Goal: Find specific page/section: Find specific page/section

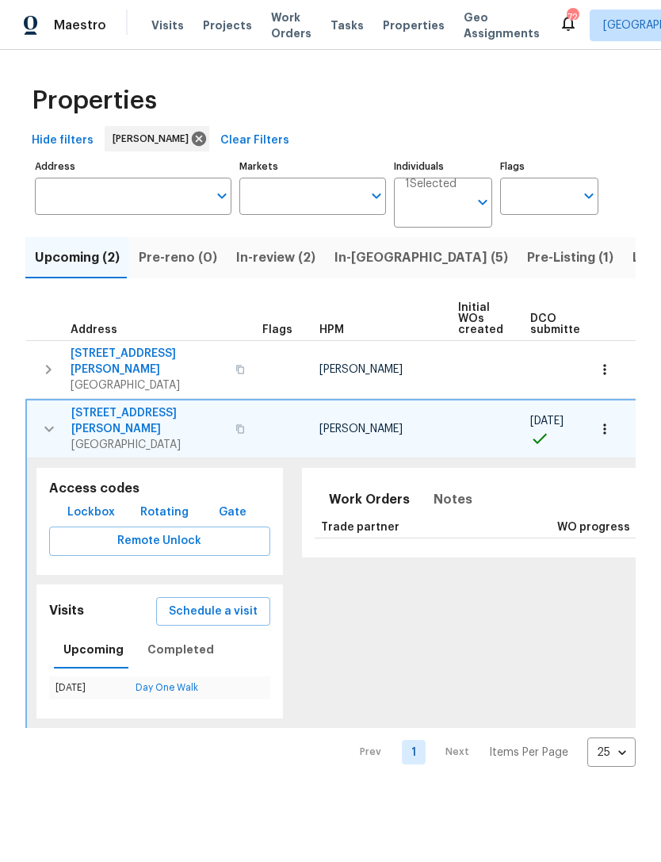
click at [20, 361] on div "Properties Hide filters Jaydon Entrekin Clear Filters Address Address Markets M…" at bounding box center [330, 421] width 661 height 742
click at [45, 367] on icon "button" at bounding box center [48, 369] width 19 height 19
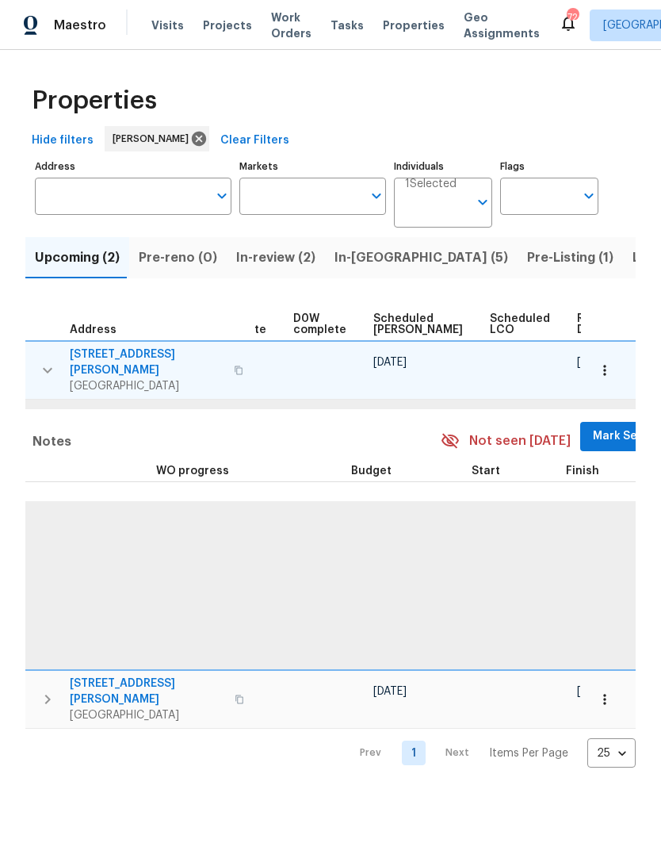
scroll to position [0, 400]
click at [594, 426] on span "Mark Seen" at bounding box center [623, 436] width 59 height 20
click at [611, 363] on icon "button" at bounding box center [605, 370] width 16 height 16
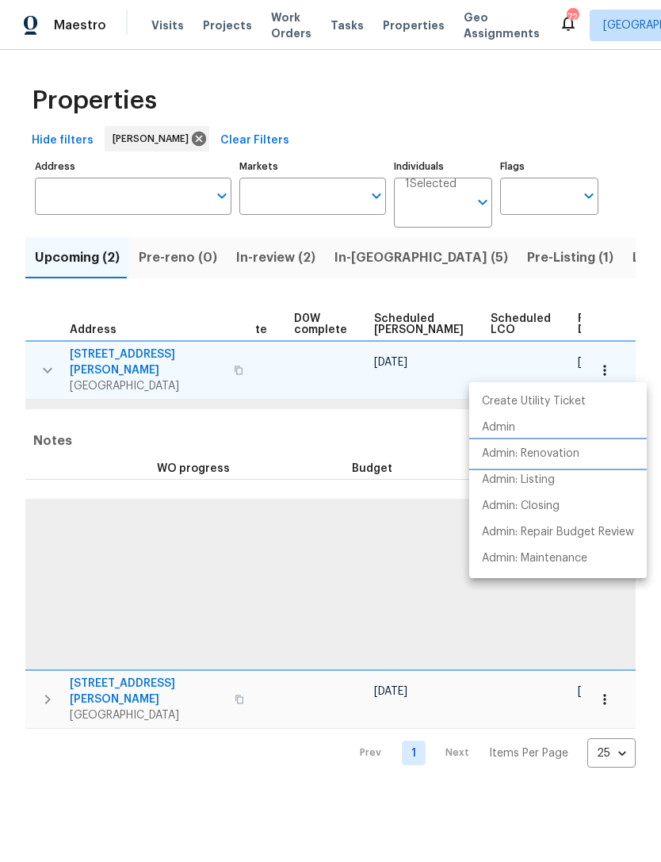
click at [573, 457] on p "Admin: Renovation" at bounding box center [530, 453] width 97 height 17
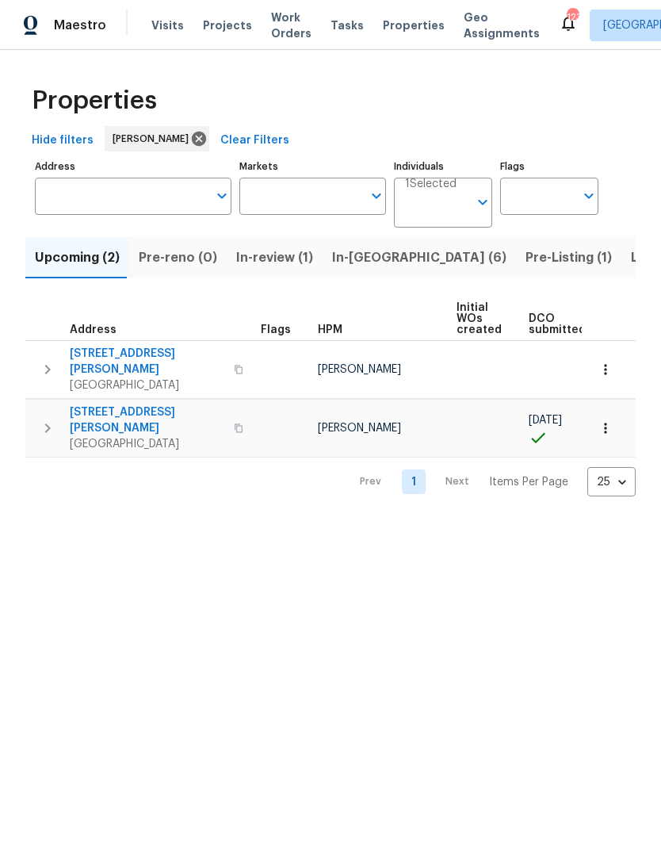
click at [41, 419] on icon "button" at bounding box center [47, 428] width 19 height 19
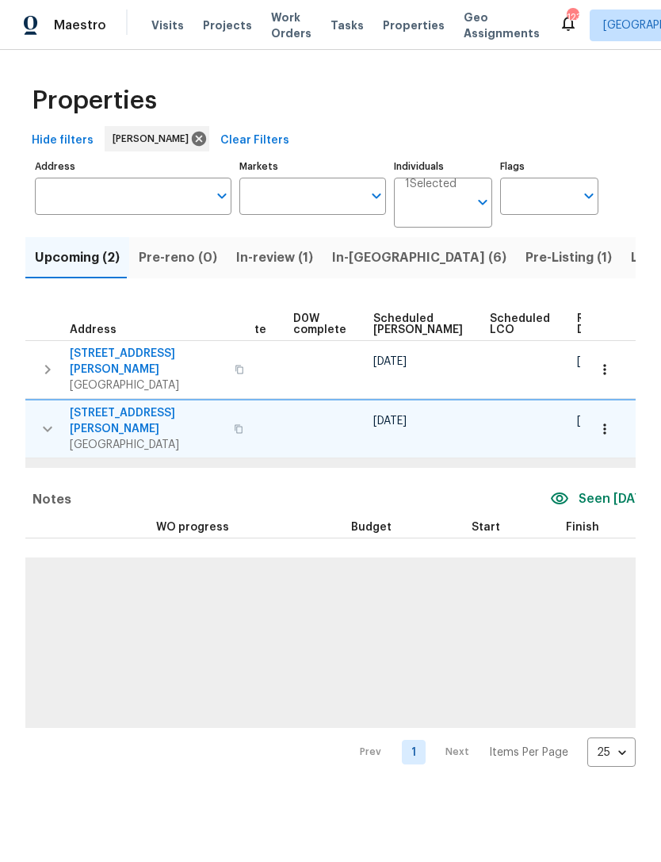
scroll to position [0, 400]
click at [606, 421] on icon "button" at bounding box center [605, 429] width 16 height 16
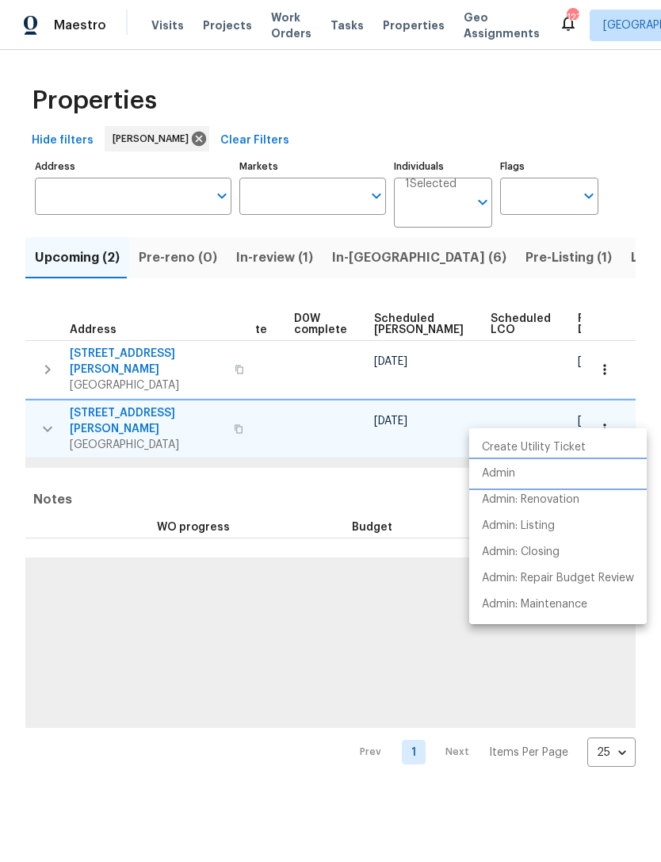
click at [545, 476] on li "Admin" at bounding box center [558, 474] width 178 height 26
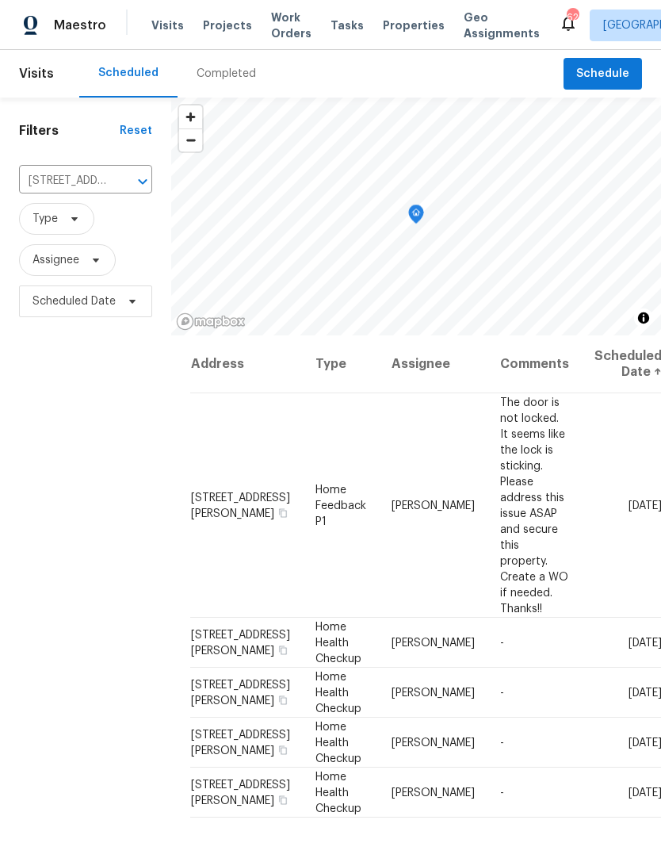
scroll to position [2, 0]
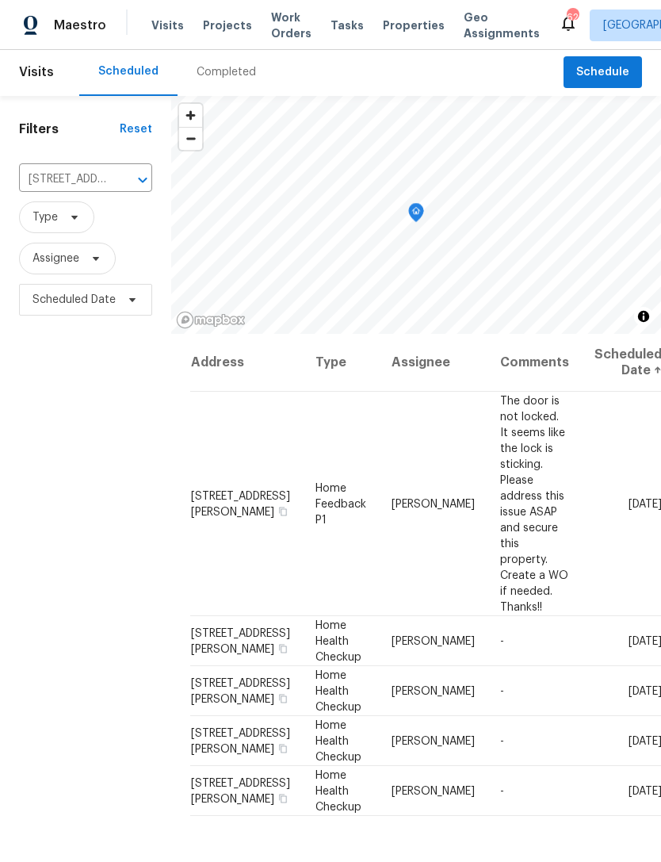
click at [222, 65] on div "Completed" at bounding box center [226, 72] width 59 height 16
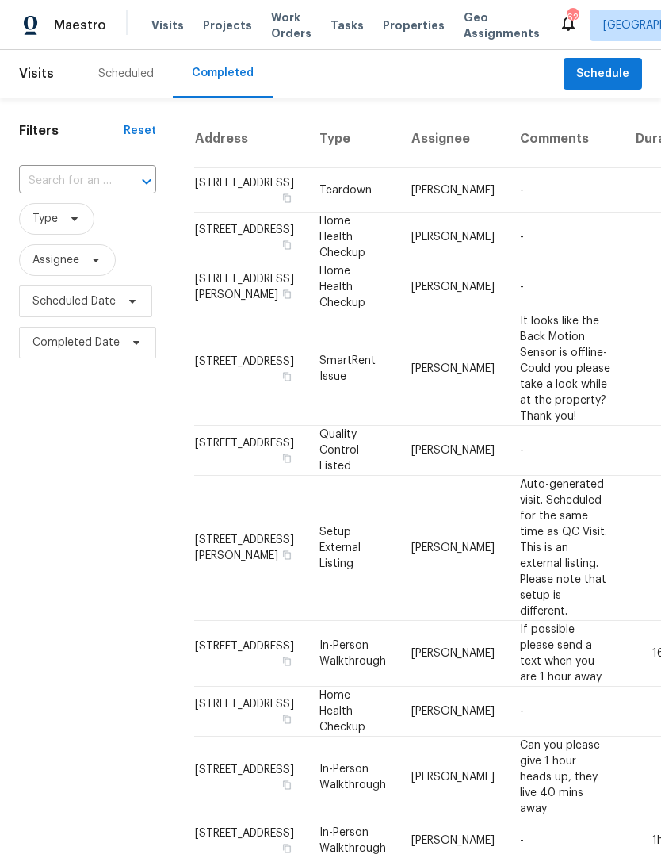
click at [155, 177] on button "Open" at bounding box center [147, 181] width 22 height 22
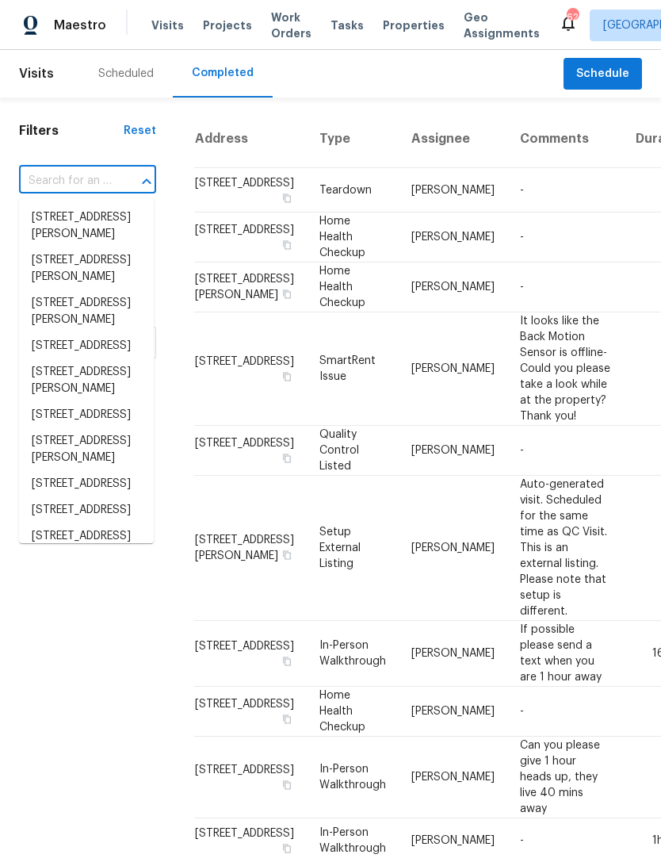
click at [97, 171] on input "text" at bounding box center [65, 181] width 93 height 25
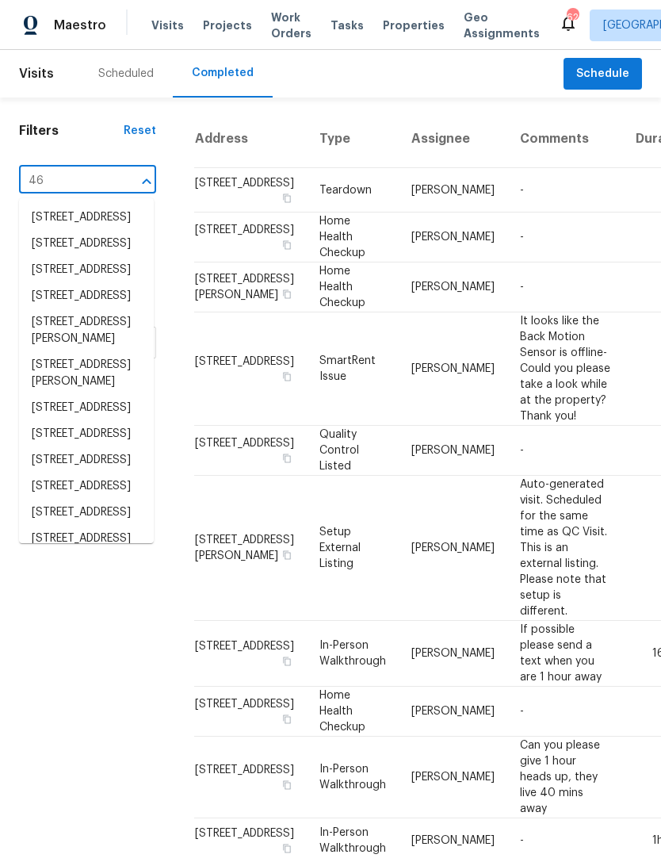
type input "46 t"
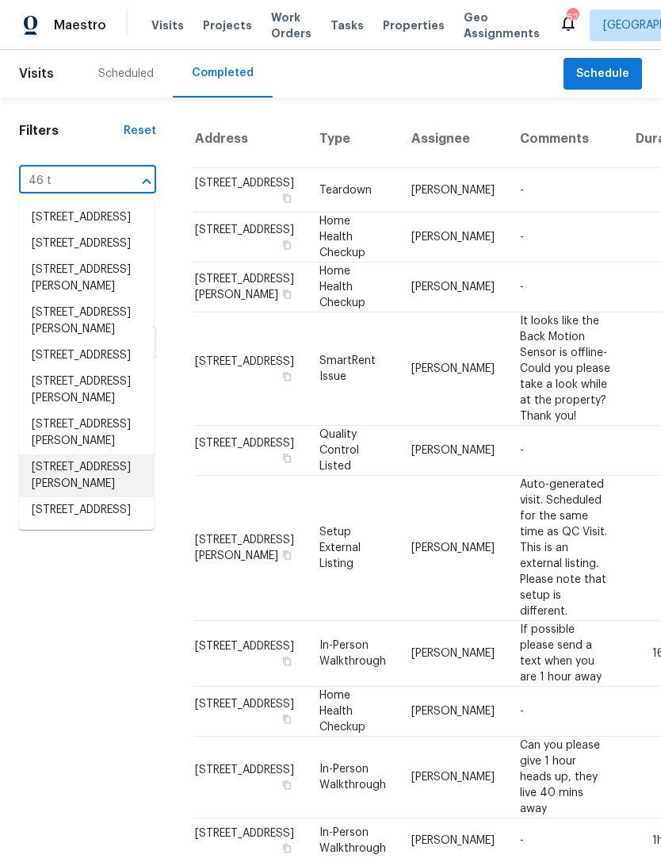
click at [127, 497] on li "46 Timber Walk Dr, Sharpsburg, GA 30277" at bounding box center [86, 475] width 135 height 43
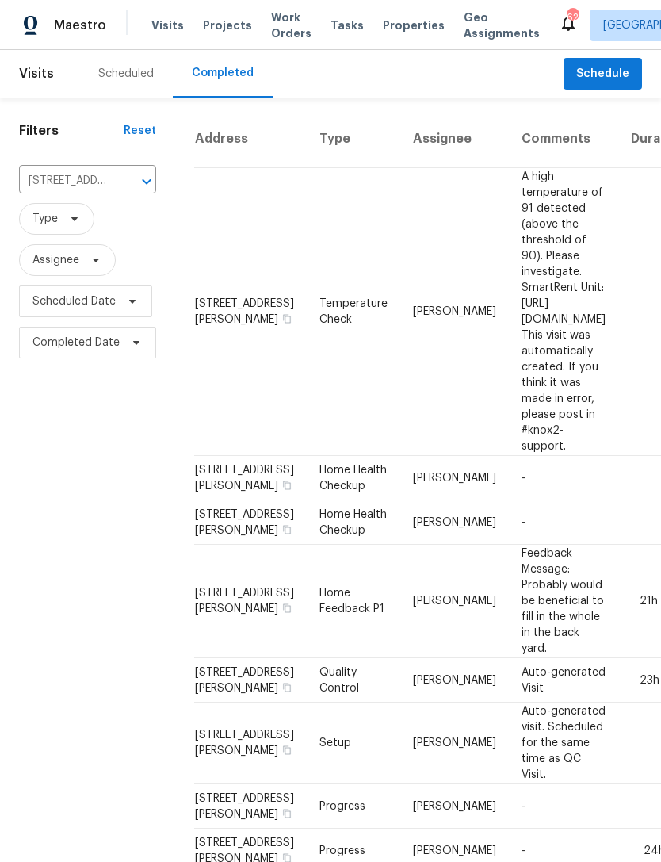
click at [96, 175] on input "46 Timber Walk Dr, Sharpsburg, GA 30277" at bounding box center [65, 181] width 93 height 25
type input "105 wood"
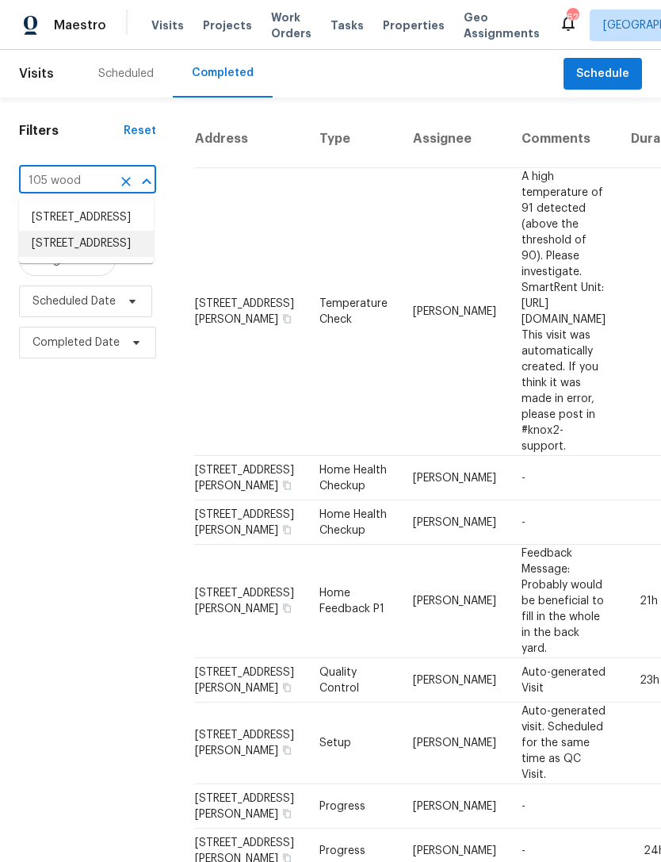
click at [104, 257] on li "105 Woodbine Dr, Carrollton, GA 30117" at bounding box center [86, 244] width 135 height 26
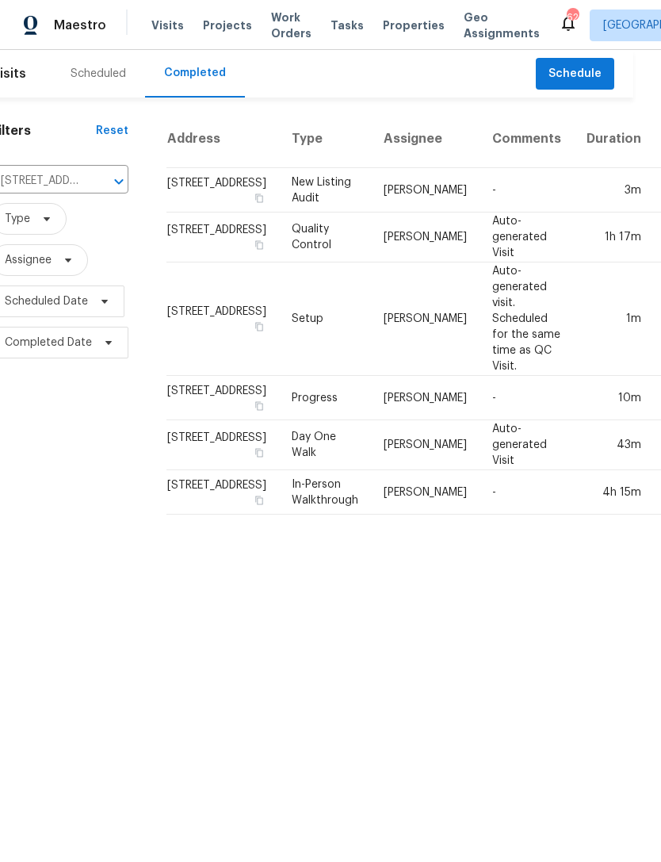
scroll to position [0, 25]
click at [105, 76] on div "Scheduled" at bounding box center [100, 74] width 55 height 16
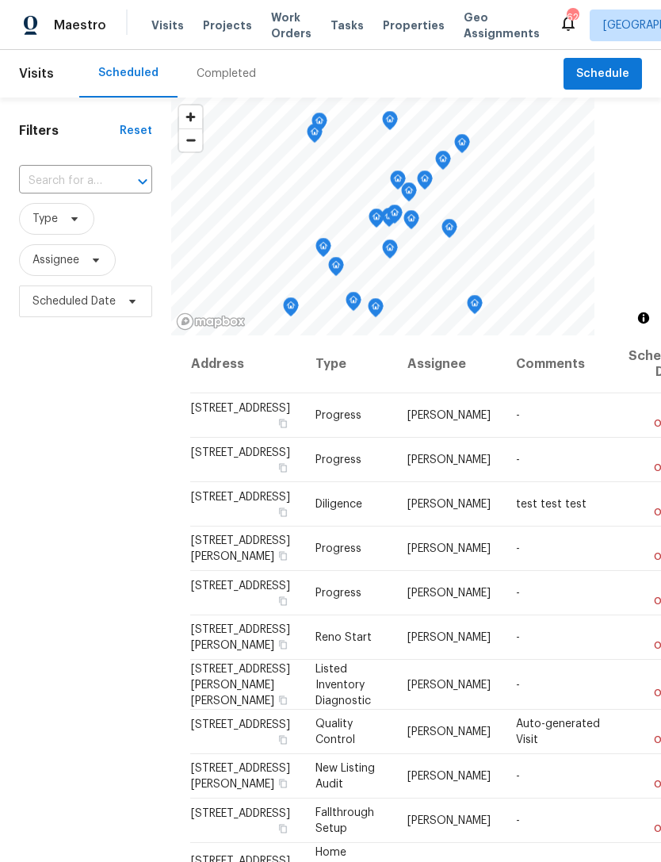
click at [97, 164] on div "​" at bounding box center [85, 181] width 133 height 34
type input "105 wood"
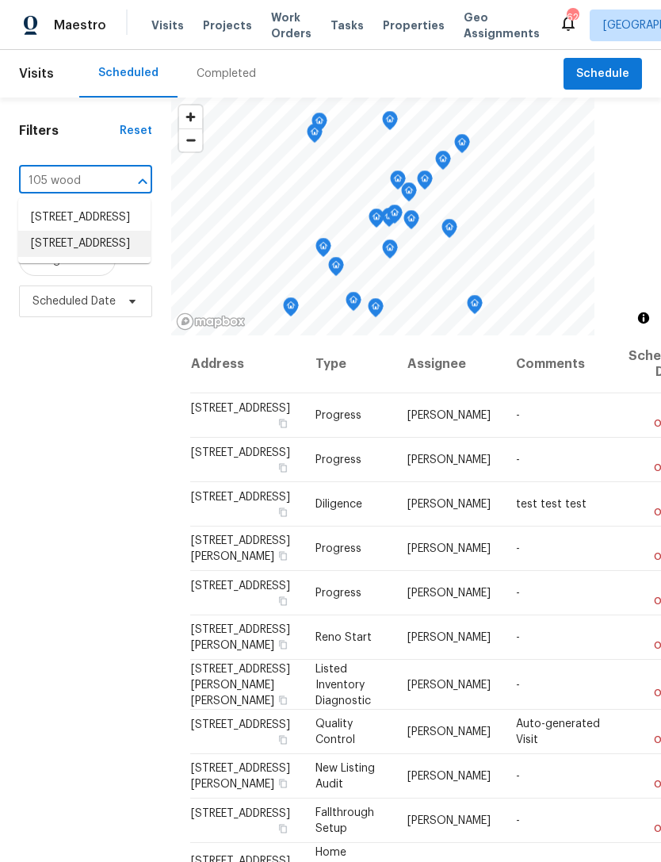
click at [109, 257] on li "105 Woodbine Dr, Carrollton, GA 30117" at bounding box center [84, 244] width 132 height 26
